Goal: Task Accomplishment & Management: Complete application form

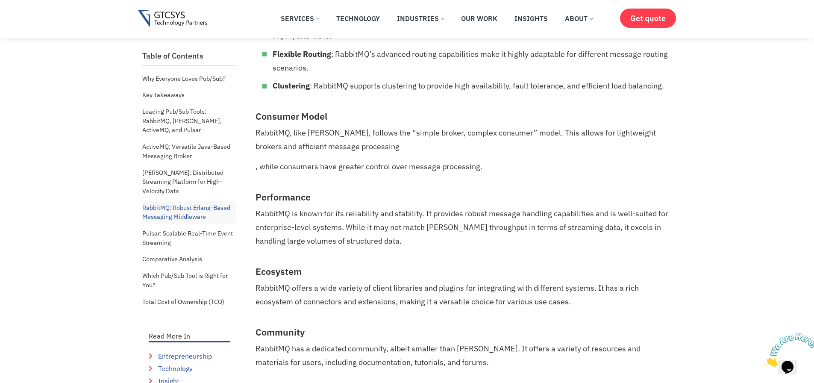
scroll to position [2666, 0]
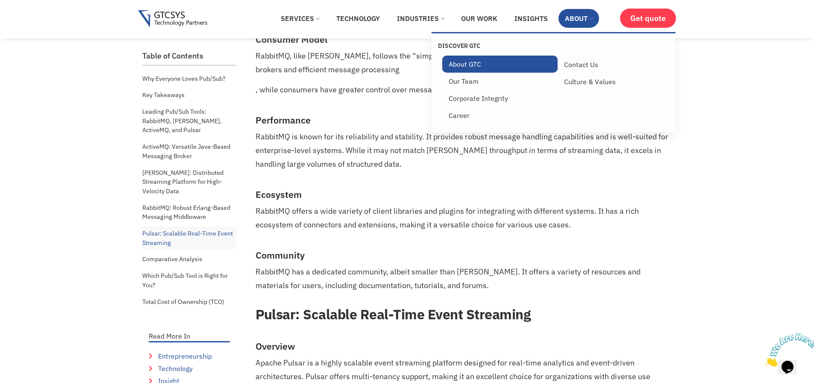
click at [469, 67] on link "About GTC" at bounding box center [500, 64] width 116 height 17
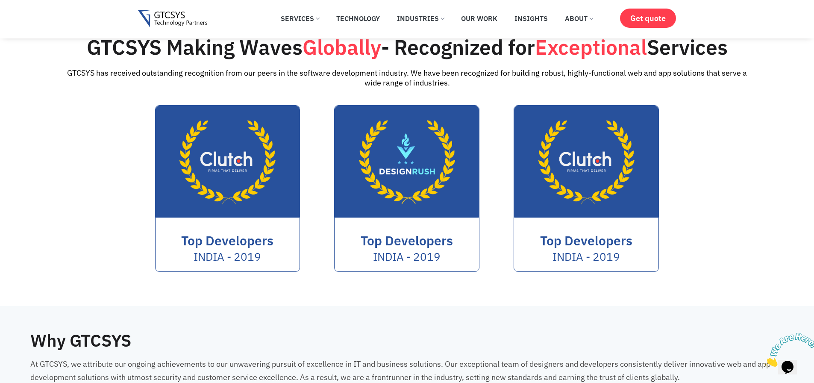
scroll to position [1077, 0]
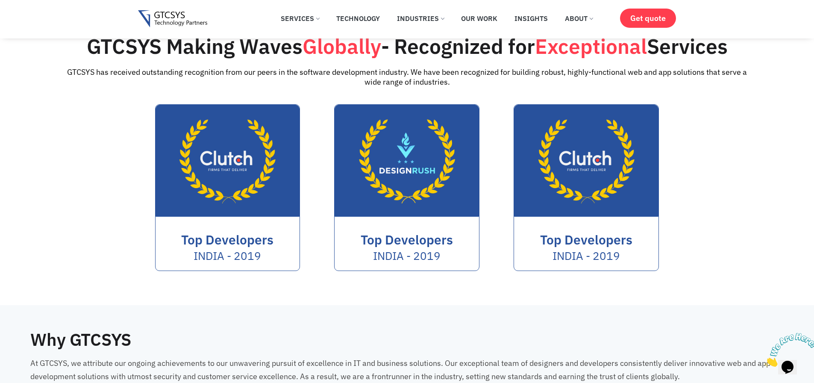
click at [215, 242] on span "Top Developers" at bounding box center [227, 239] width 92 height 17
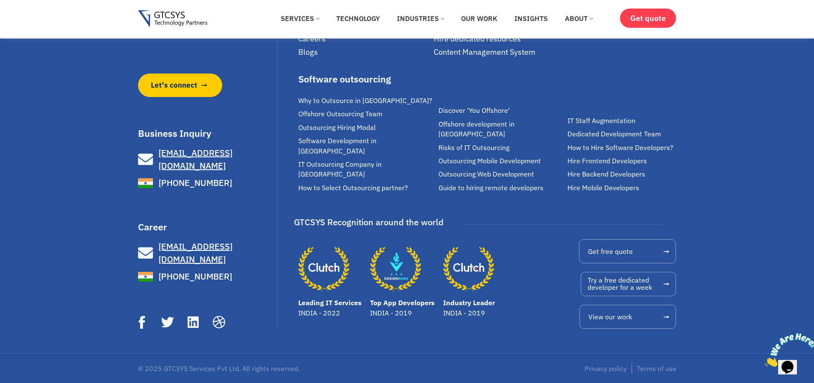
scroll to position [2828, 0]
drag, startPoint x: 810, startPoint y: 335, endPoint x: 1308, endPoint y: 540, distance: 538.8
click at [764, 361] on icon "Close" at bounding box center [764, 364] width 0 height 7
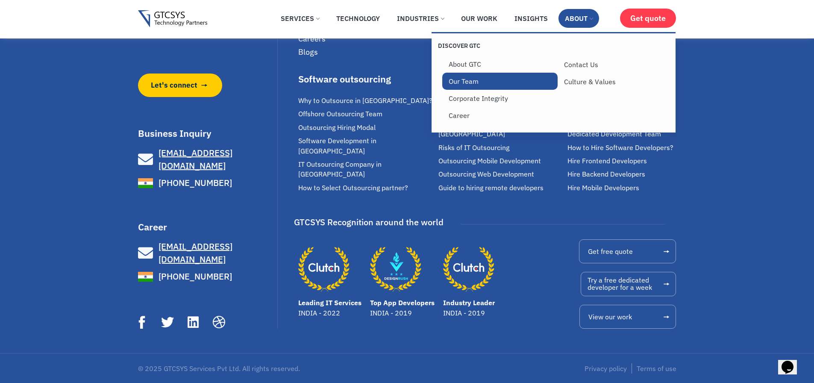
click at [471, 79] on link "Our Team" at bounding box center [500, 81] width 116 height 17
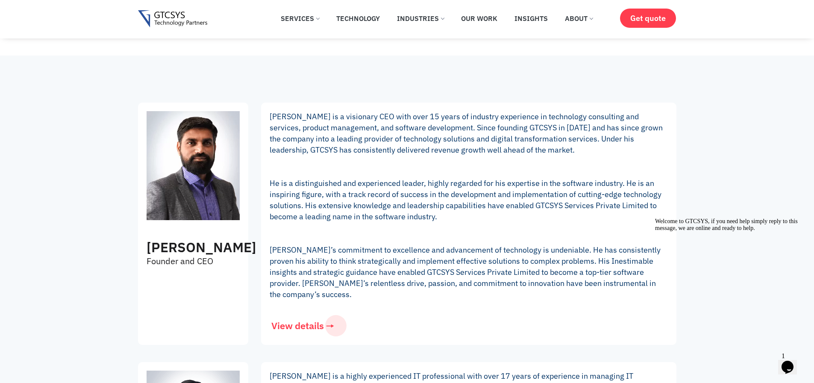
scroll to position [154, 0]
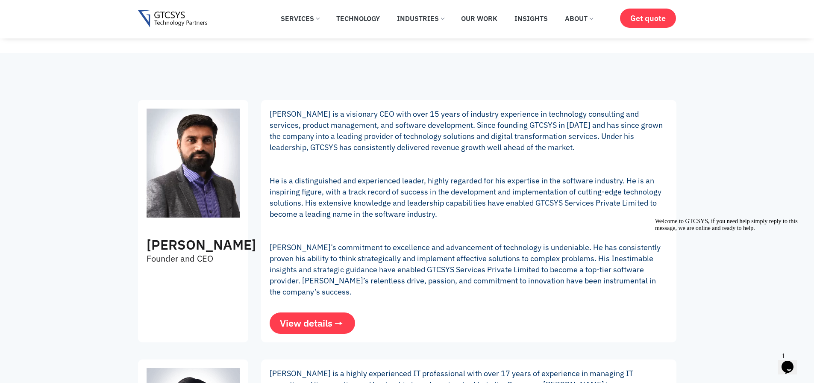
click at [323, 323] on span "View details" at bounding box center [306, 322] width 53 height 9
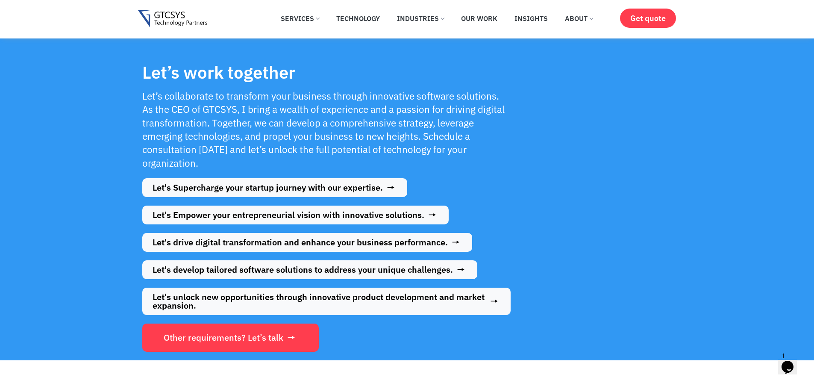
scroll to position [1333, 0]
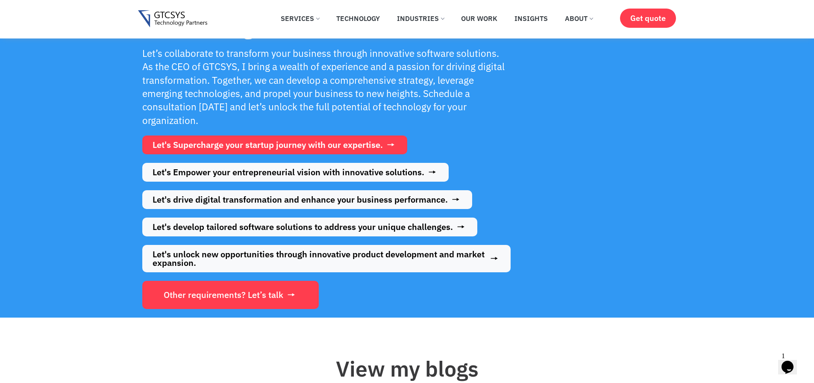
click at [204, 145] on span "Let's Supercharge your startup journey with our expertise." at bounding box center [268, 145] width 230 height 9
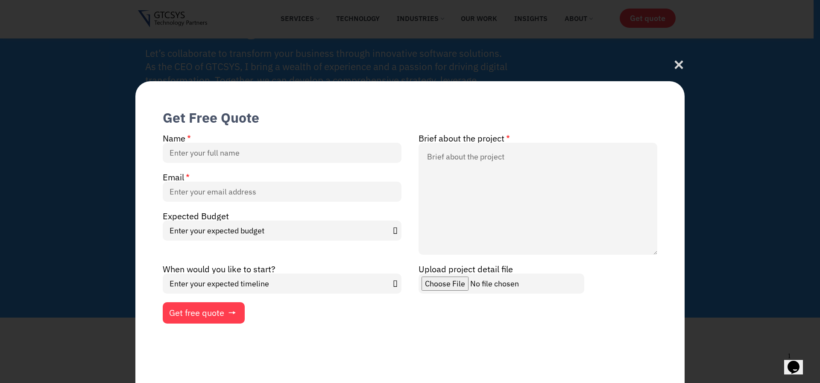
click at [479, 45] on div "Get Free Quote Name Brief about the project Email Expected Budget Enter your ex…" at bounding box center [409, 207] width 549 height 351
click at [679, 66] on icon at bounding box center [679, 67] width 9 height 9
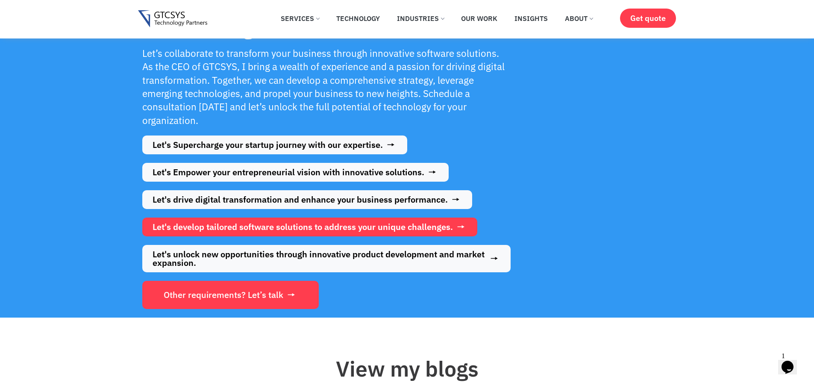
click at [360, 224] on span "Let's develop tailored software solutions to address your unique challenges." at bounding box center [303, 227] width 300 height 9
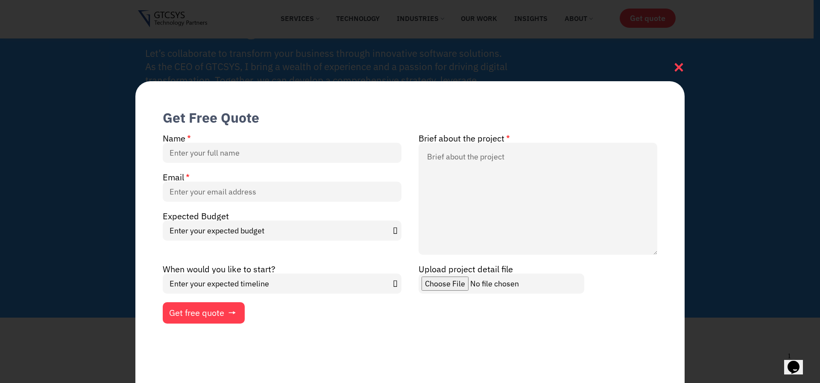
click at [683, 65] on icon at bounding box center [679, 68] width 12 height 12
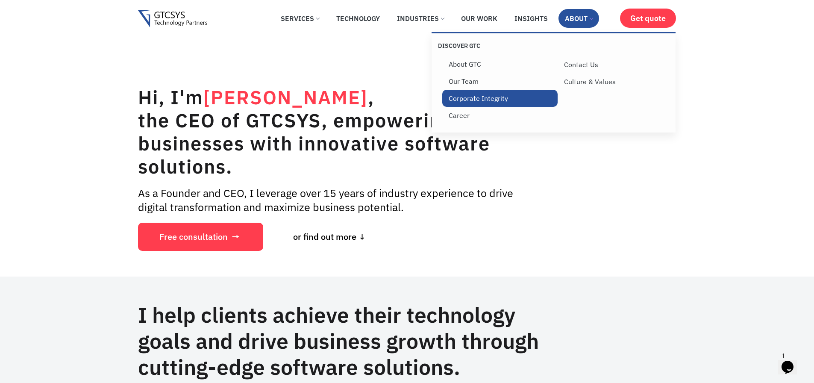
click at [494, 102] on link "Corporate Integrity" at bounding box center [500, 98] width 116 height 17
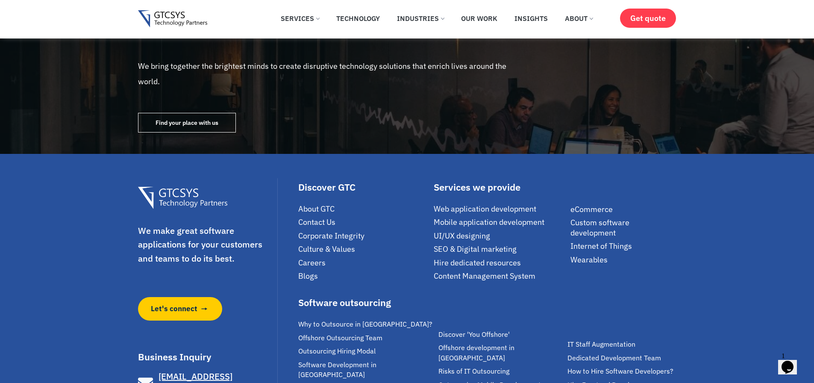
scroll to position [1109, 0]
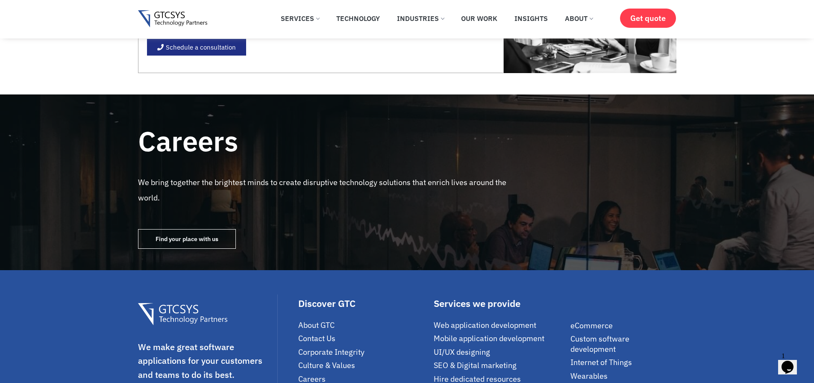
click at [177, 236] on span "Find your place with us" at bounding box center [187, 239] width 63 height 6
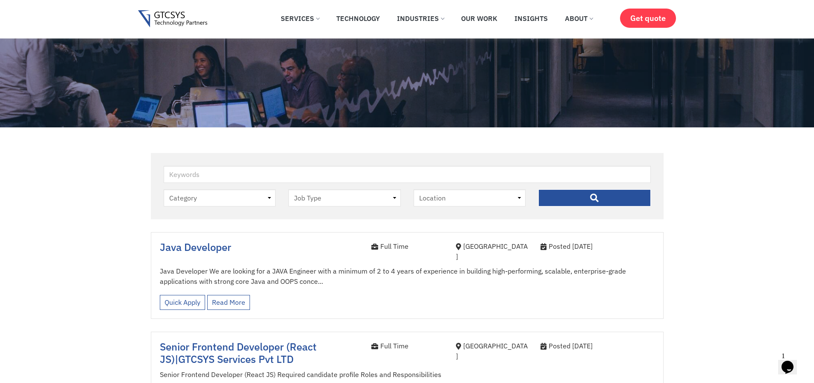
scroll to position [51, 0]
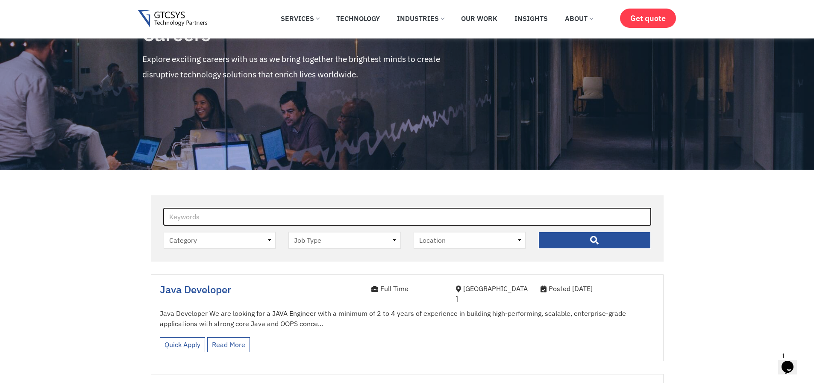
click at [193, 217] on input "Keywords" at bounding box center [407, 216] width 487 height 17
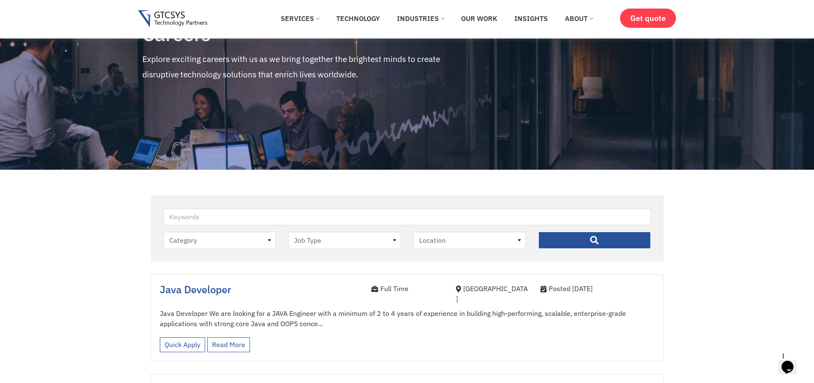
click at [590, 243] on input "" at bounding box center [594, 240] width 112 height 17
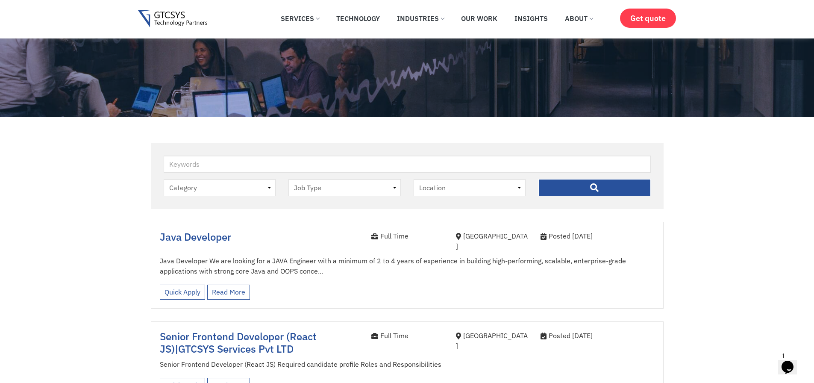
scroll to position [205, 0]
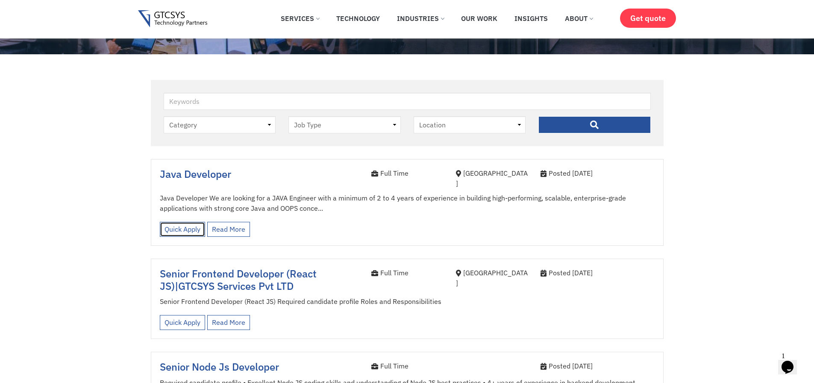
click at [191, 222] on link "Quick Apply" at bounding box center [182, 229] width 45 height 15
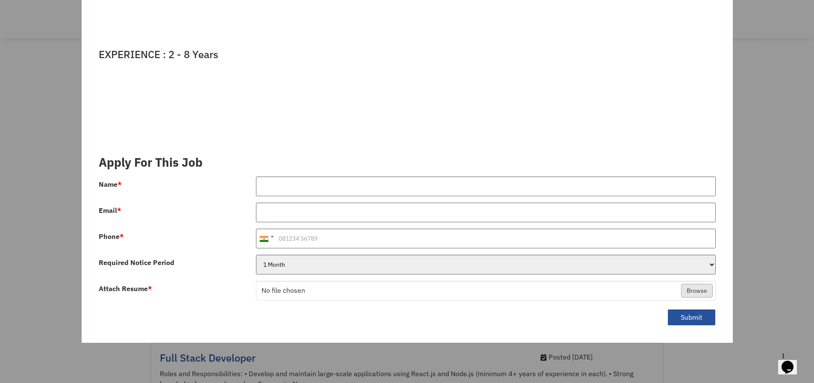
scroll to position [308, 0]
click at [690, 317] on button "Submit" at bounding box center [691, 317] width 48 height 17
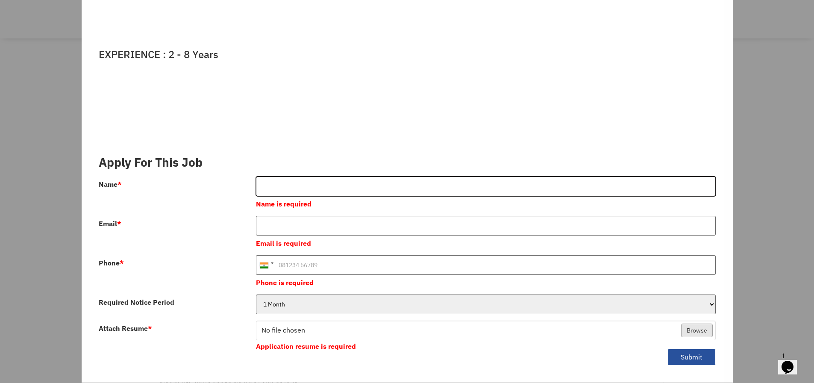
click at [291, 185] on input "Name *" at bounding box center [486, 186] width 460 height 20
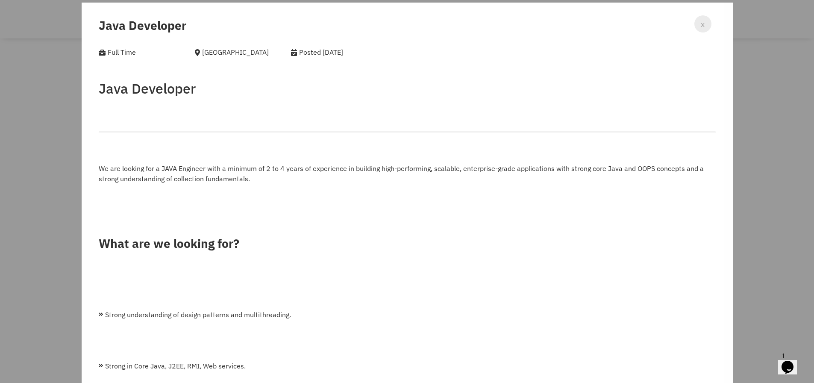
scroll to position [0, 0]
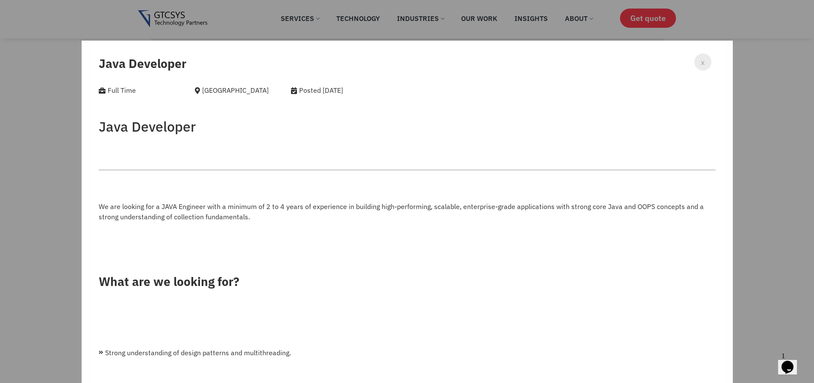
type input "vikas"
click at [788, 126] on div "x Java Developer Full Time Ahmedabad Posted 2 months ago Java Developer We are …" at bounding box center [407, 191] width 814 height 383
click at [701, 62] on span "x" at bounding box center [703, 62] width 4 height 12
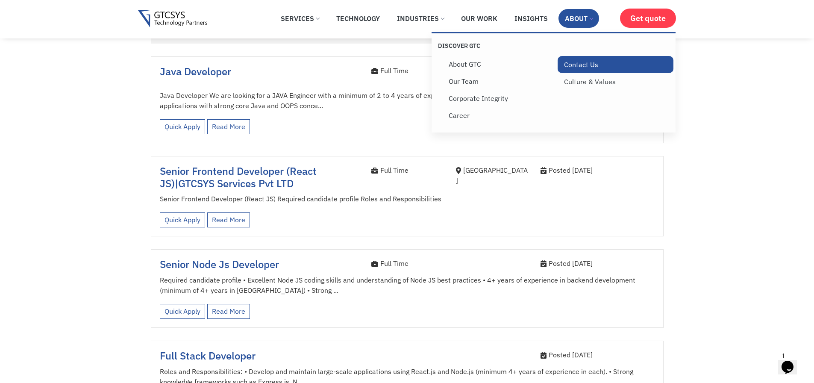
click at [575, 66] on link "Contact Us" at bounding box center [616, 64] width 116 height 17
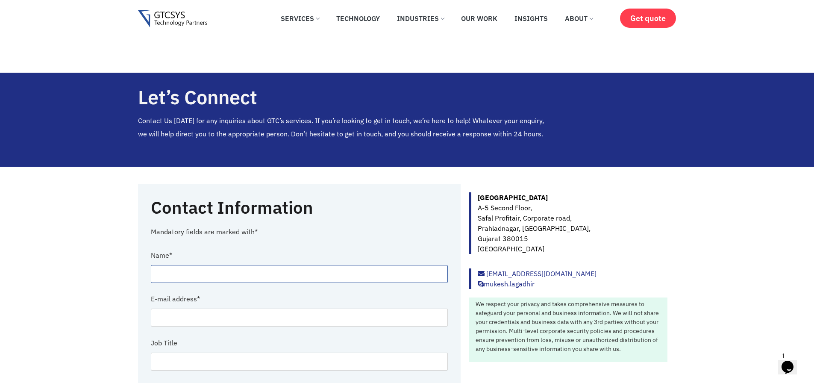
type input "vikas"
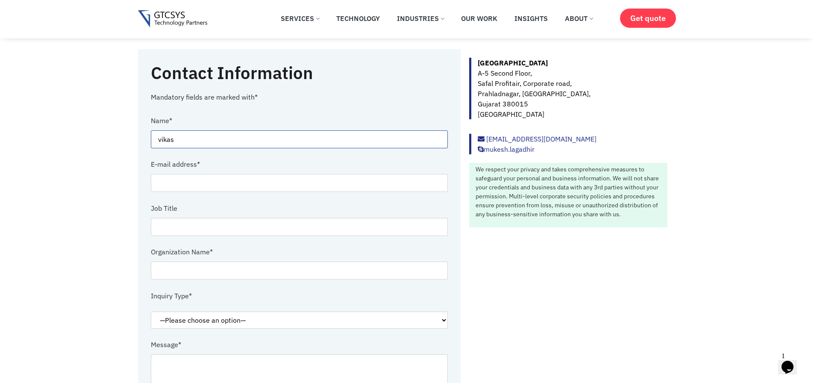
scroll to position [103, 0]
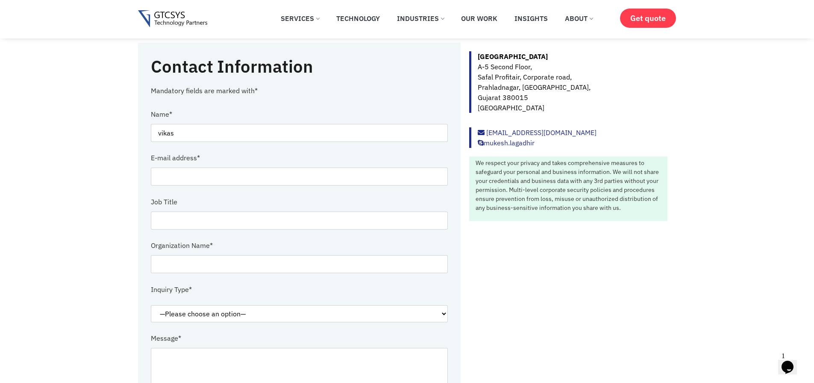
click at [173, 164] on label "E-mail address *" at bounding box center [175, 158] width 49 height 20
click at [173, 171] on input "Contact form" at bounding box center [299, 176] width 297 height 18
type input "vikas.patel@gtcsys.com"
click at [175, 220] on input "Contact form" at bounding box center [299, 221] width 297 height 18
type input "Frontend Developer"
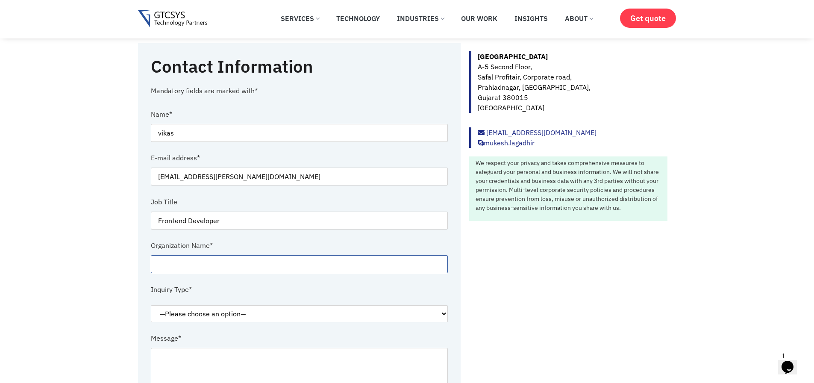
click at [179, 267] on input "Contact form" at bounding box center [299, 264] width 297 height 18
type input "GTCSYS"
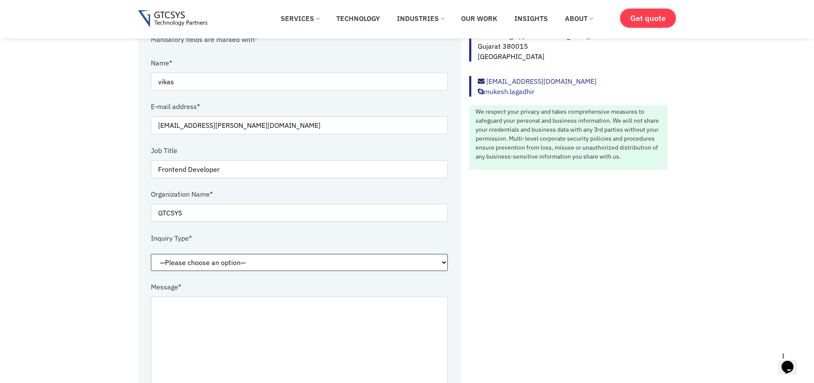
select select "Others"
click at [151, 254] on select "—Please choose an option— Request for service Media and Public Relations Career…" at bounding box center [299, 262] width 297 height 17
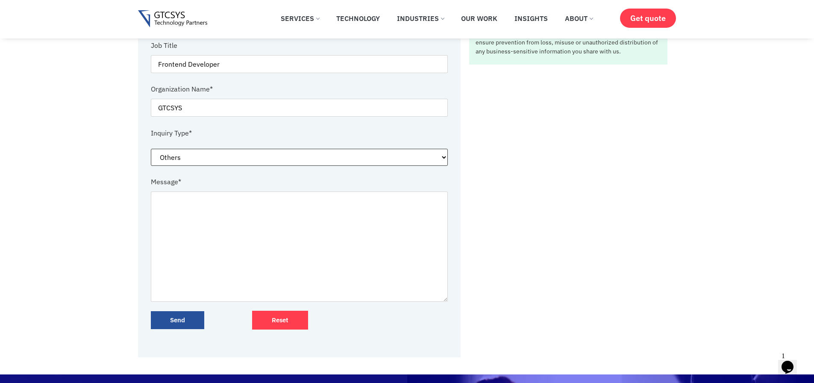
scroll to position [256, 0]
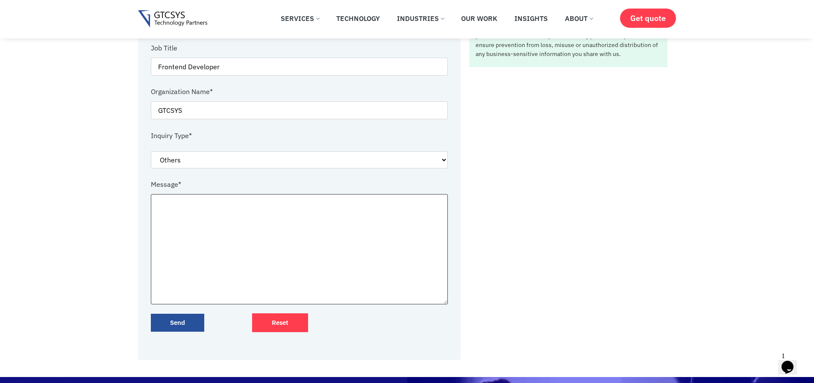
click at [202, 208] on textarea "Contact form" at bounding box center [299, 249] width 297 height 110
type textarea "Testing"
click at [516, 195] on div "Ahmedabad A-5 Second Floor, Safal Profitair, Corporate road, Prahladnagar, Ahme…" at bounding box center [568, 124] width 215 height 471
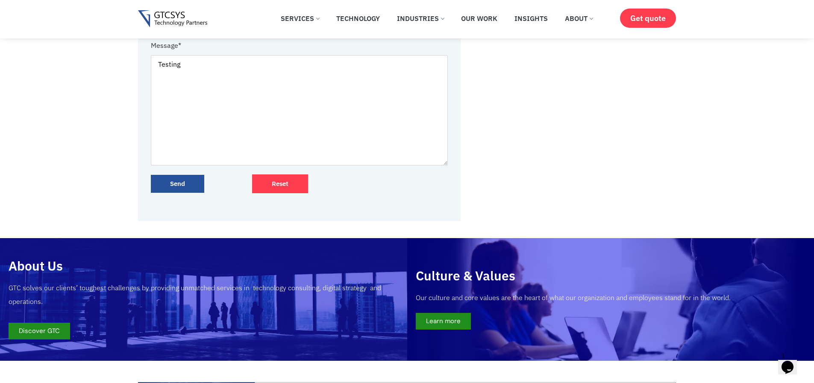
scroll to position [308, 0]
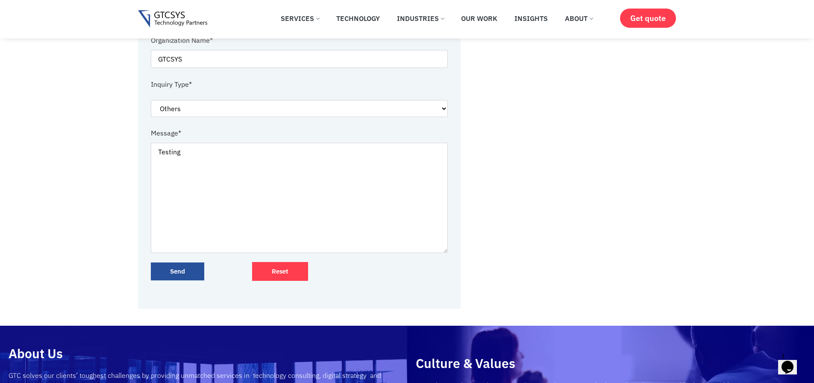
click at [172, 270] on input "Send" at bounding box center [177, 271] width 53 height 18
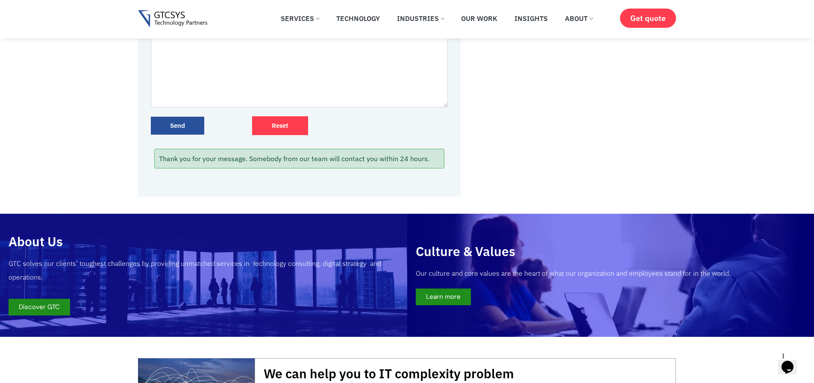
scroll to position [461, 0]
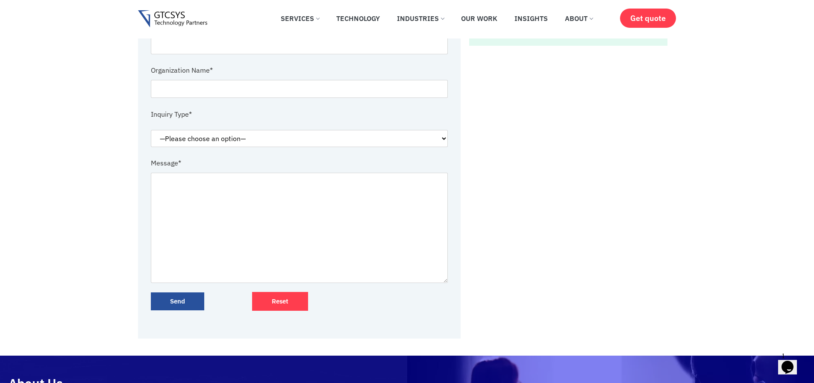
scroll to position [256, 0]
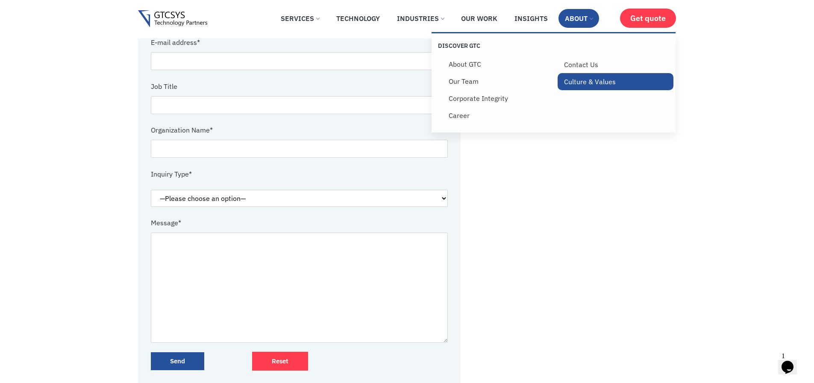
click at [586, 80] on link "Culture & Values" at bounding box center [616, 81] width 116 height 17
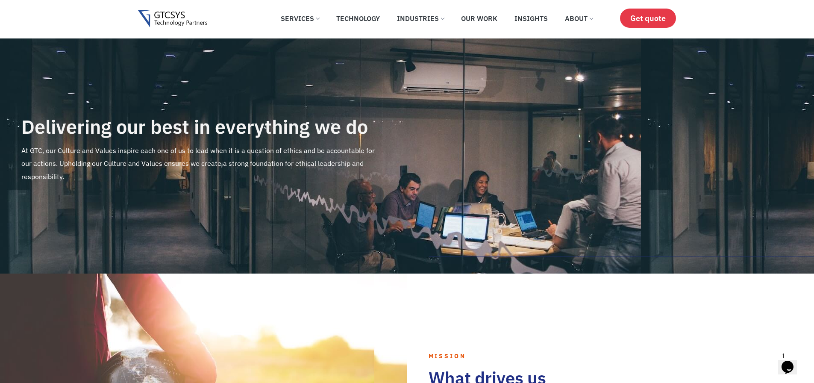
click at [648, 20] on span "Get quote" at bounding box center [647, 18] width 35 height 9
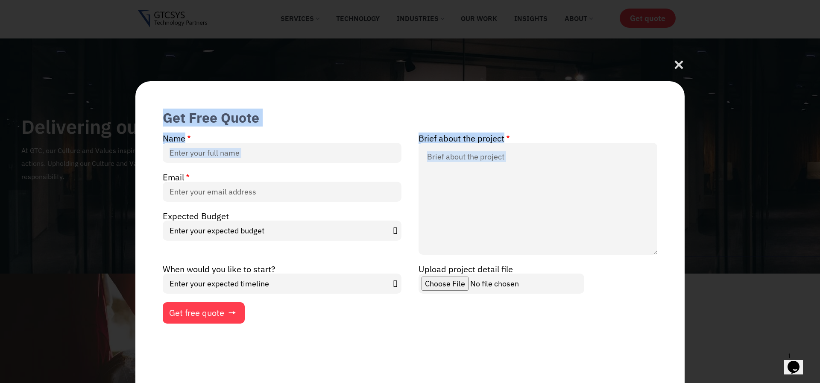
drag, startPoint x: 167, startPoint y: 115, endPoint x: 662, endPoint y: 120, distance: 494.8
click at [289, 115] on div "Get Free Quote Name Brief about the project Email Expected Budget Enter your ex…" at bounding box center [409, 232] width 549 height 302
click at [676, 63] on icon at bounding box center [679, 68] width 12 height 12
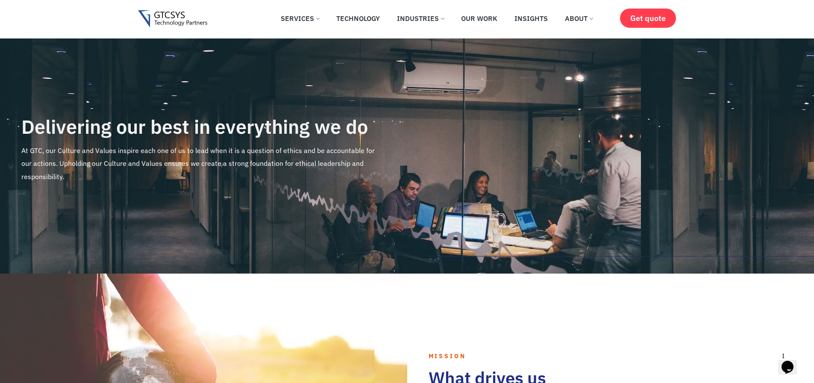
click at [781, 364] on div "Opens Chat This icon Opens the chat window." at bounding box center [788, 367] width 14 height 14
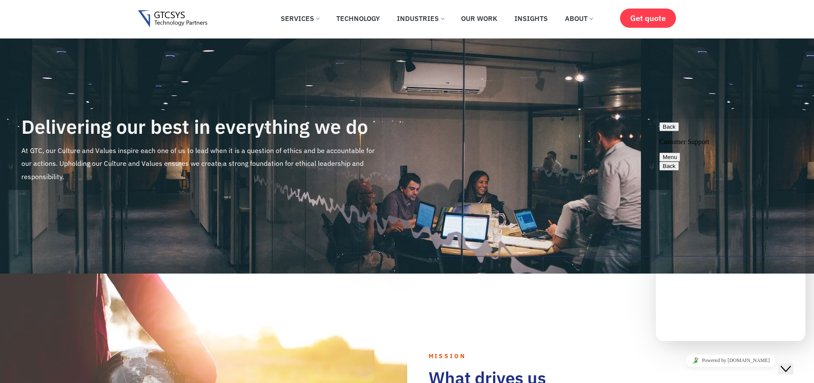
click at [680, 153] on button "Menu" at bounding box center [669, 157] width 21 height 9
click at [724, 122] on div "Back Customer Support Menu Change Name Email transcript Sound On Pop out widget…" at bounding box center [730, 150] width 143 height 57
click at [670, 131] on button "Back" at bounding box center [669, 126] width 20 height 9
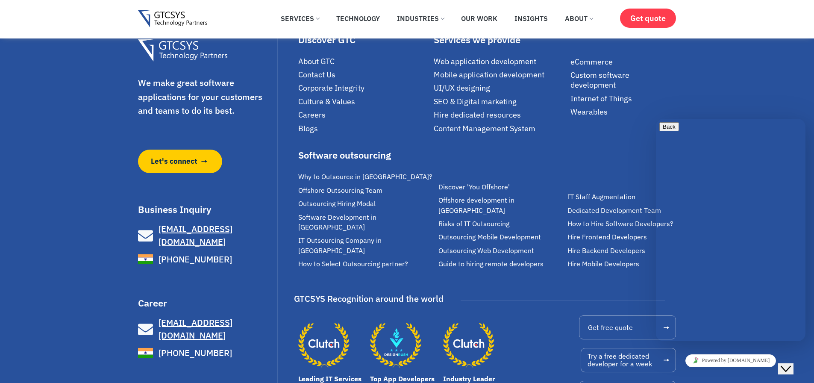
scroll to position [1217, 0]
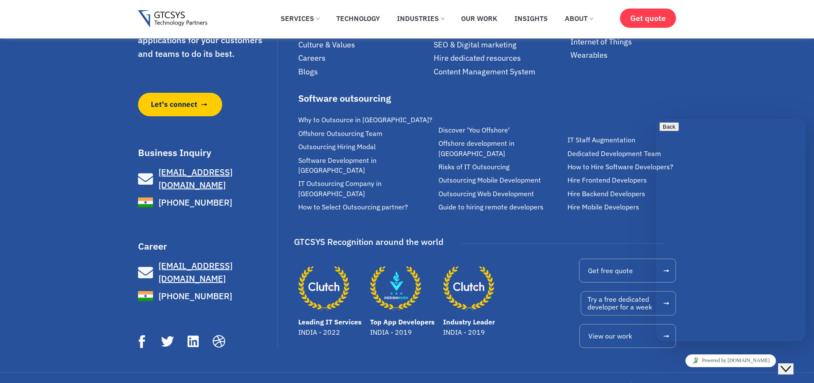
click at [791, 364] on icon "Close Chat This icon closes the chat window." at bounding box center [786, 369] width 10 height 10
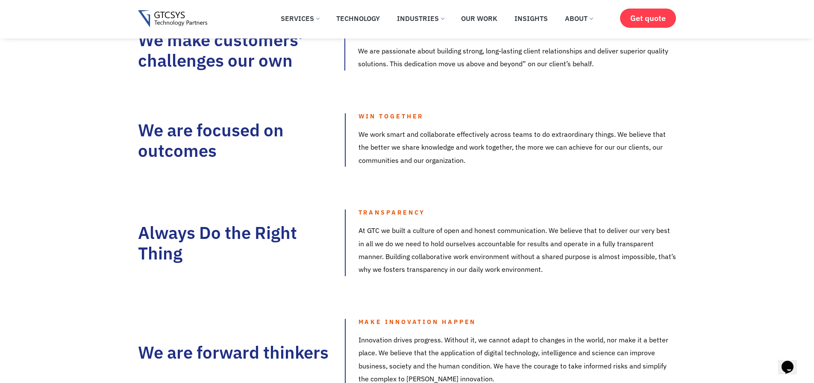
scroll to position [448, 0]
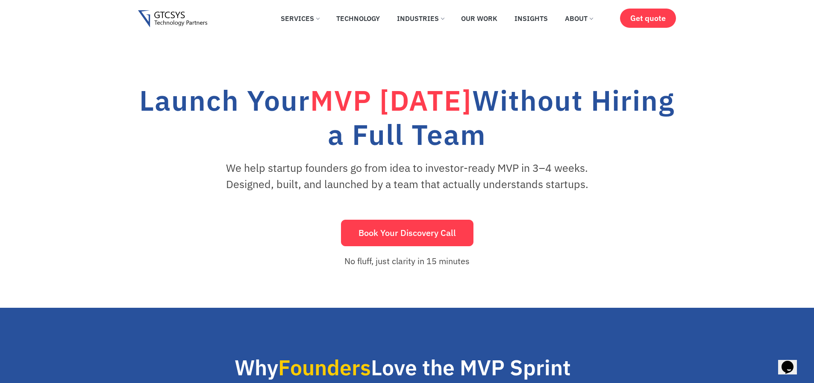
click at [404, 235] on button "Book Your Discovery Call" at bounding box center [407, 233] width 132 height 26
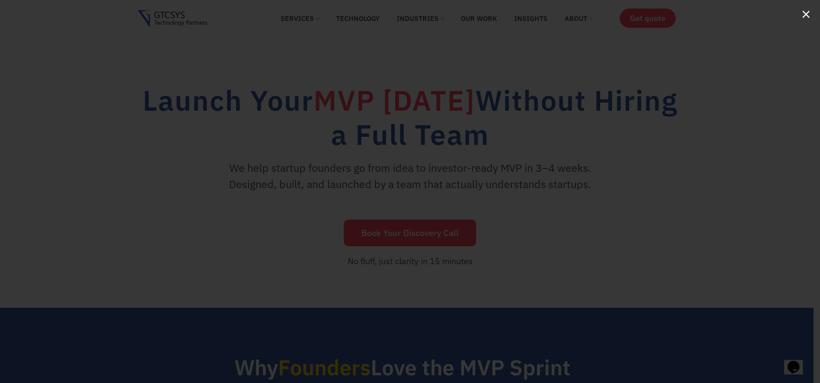
click at [806, 17] on button "×" at bounding box center [806, 13] width 11 height 19
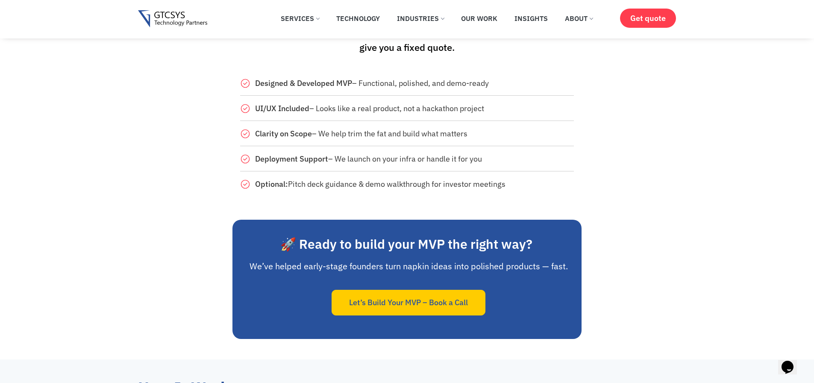
scroll to position [872, 0]
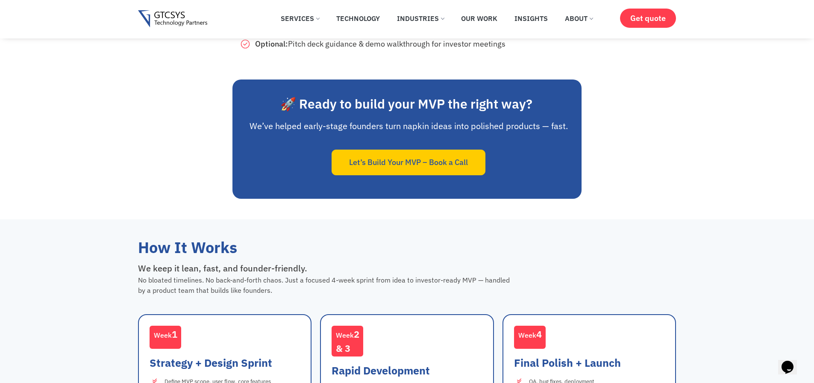
click at [373, 175] on button "Let’s Build Your MVP – Book a Call" at bounding box center [409, 163] width 154 height 26
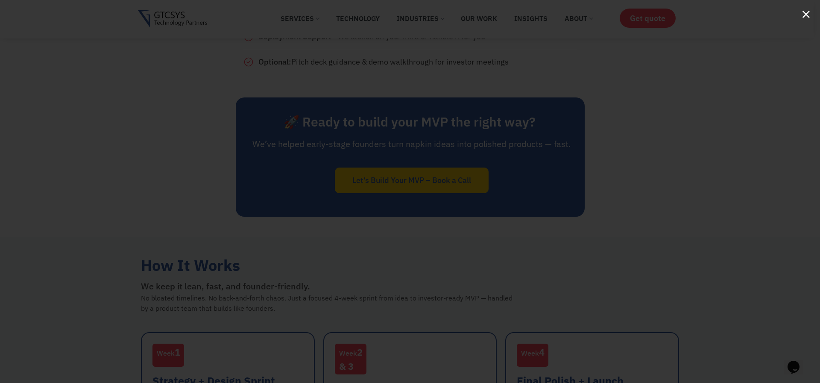
click at [807, 14] on button "×" at bounding box center [806, 13] width 11 height 19
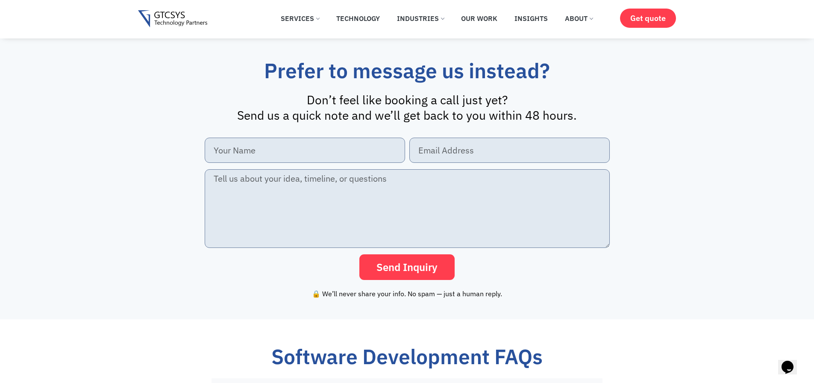
scroll to position [1846, 0]
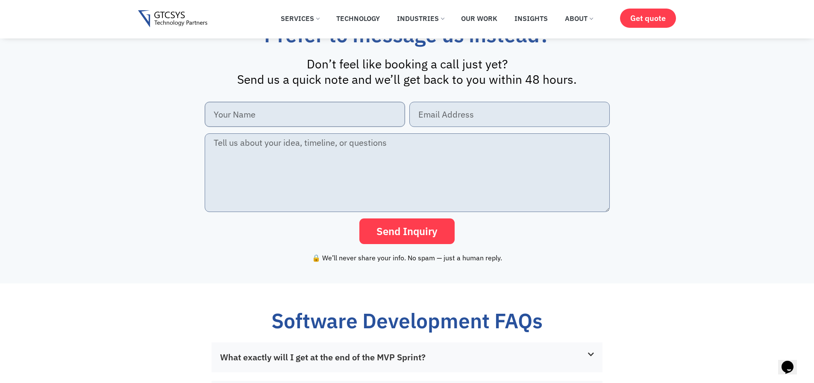
click at [296, 127] on input "New Form" at bounding box center [305, 114] width 200 height 25
click at [468, 127] on input "New Form" at bounding box center [509, 114] width 200 height 25
click at [466, 192] on textarea "New Form" at bounding box center [407, 172] width 405 height 79
click at [418, 244] on button "Send Inquiry" at bounding box center [406, 231] width 95 height 26
click at [541, 244] on div "Send Inquiry" at bounding box center [407, 231] width 409 height 26
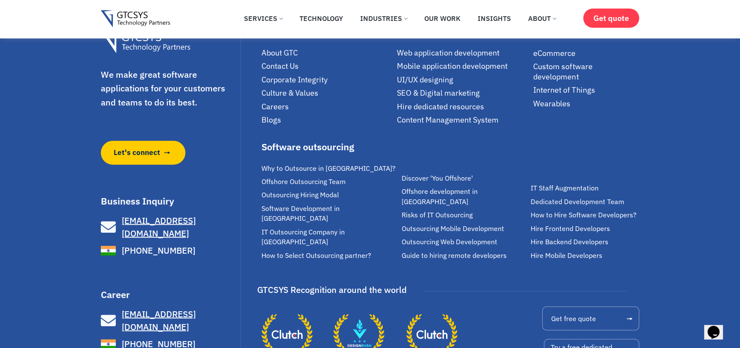
scroll to position [2538, 0]
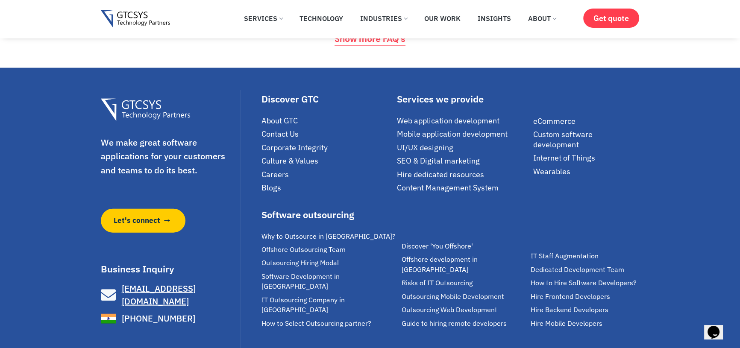
click at [40, 148] on div "We make great software applications for your customers and teams to do its best…" at bounding box center [370, 277] width 740 height 419
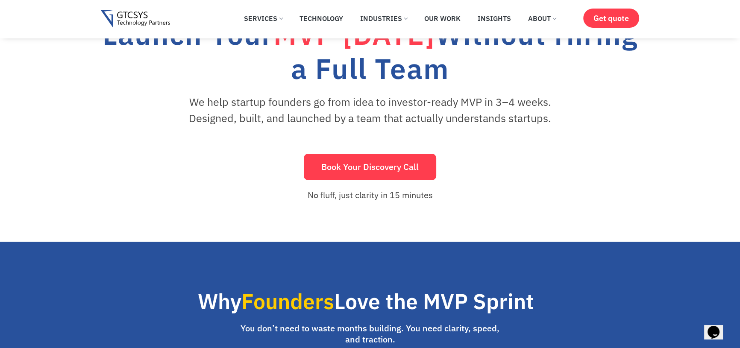
scroll to position [0, 0]
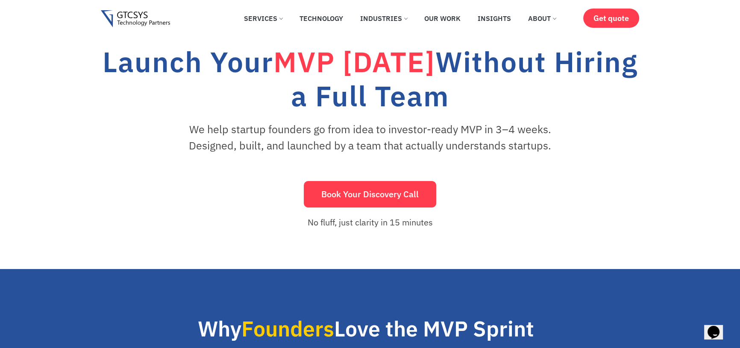
click at [0, 195] on div "Launch Your MVP [DATE] Without Hiring a Full Team We help startup founders go f…" at bounding box center [370, 134] width 740 height 269
